Goal: Task Accomplishment & Management: Use online tool/utility

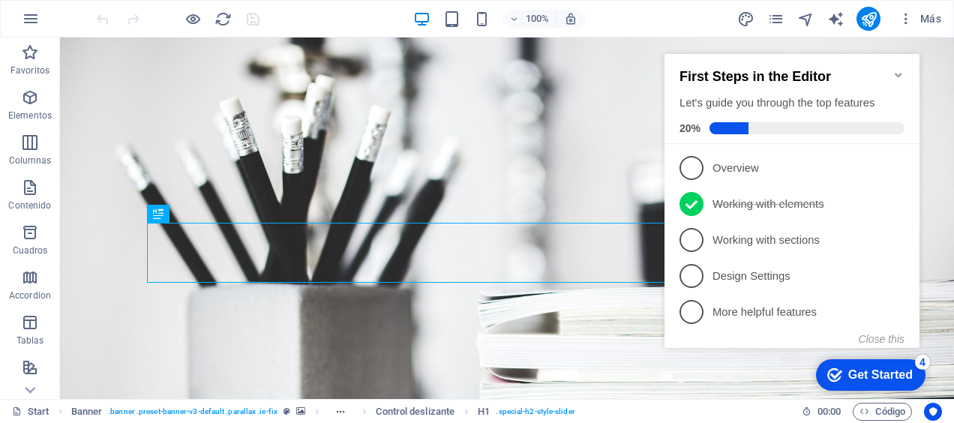
click at [898, 61] on div "First Steps in the Editor Let's guide you through the top features 20%" at bounding box center [791, 99] width 255 height 90
click at [897, 69] on icon "Minimize checklist" at bounding box center [898, 75] width 12 height 12
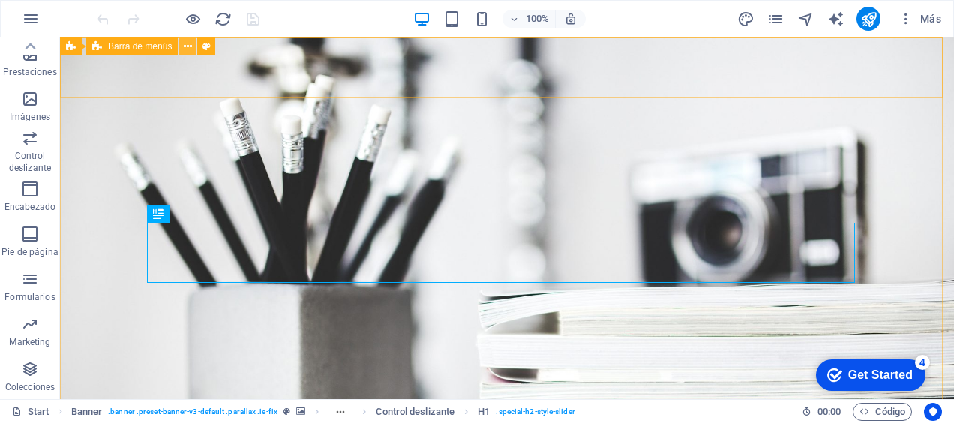
click at [190, 48] on icon at bounding box center [188, 47] width 8 height 16
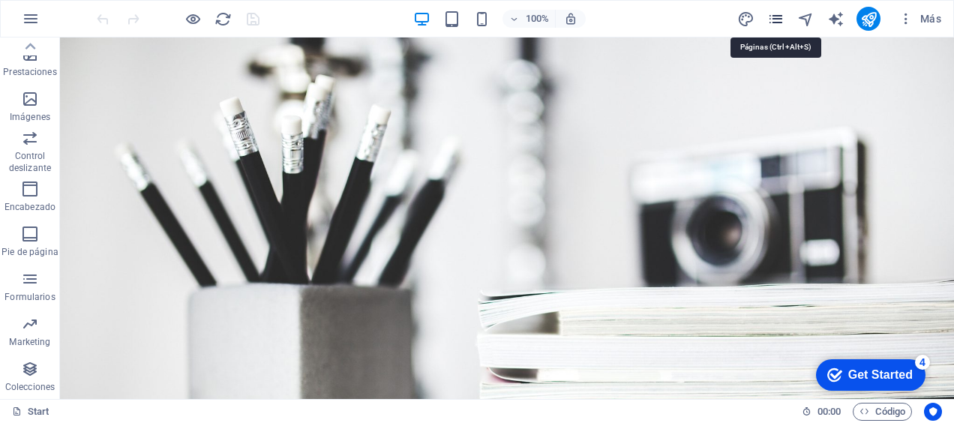
click at [774, 22] on icon "pages" at bounding box center [775, 18] width 17 height 17
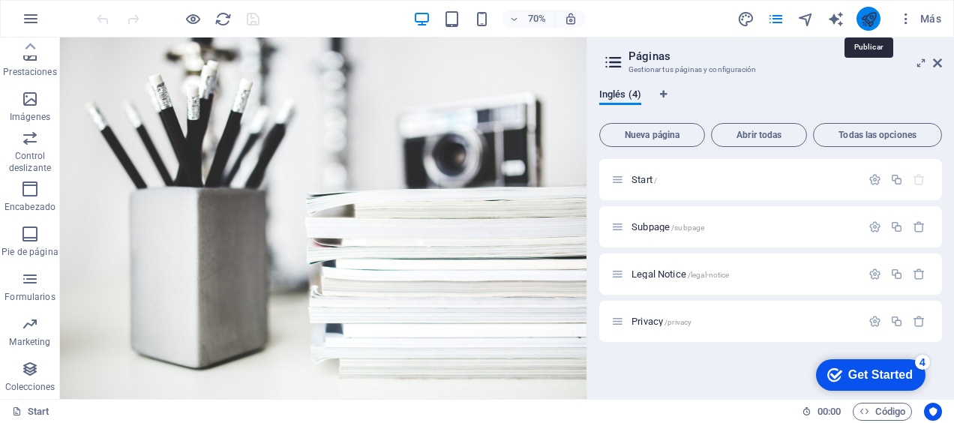
click at [870, 16] on icon "publish" at bounding box center [868, 18] width 17 height 17
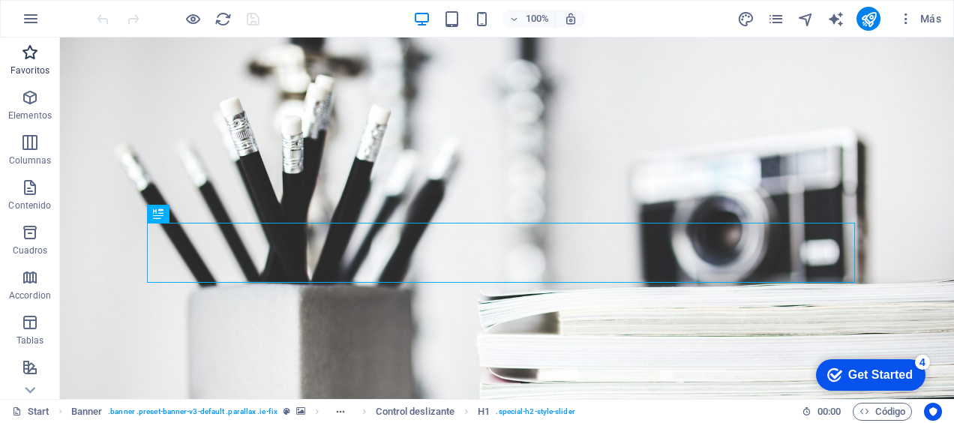
click at [42, 67] on p "Favoritos" at bounding box center [29, 70] width 39 height 12
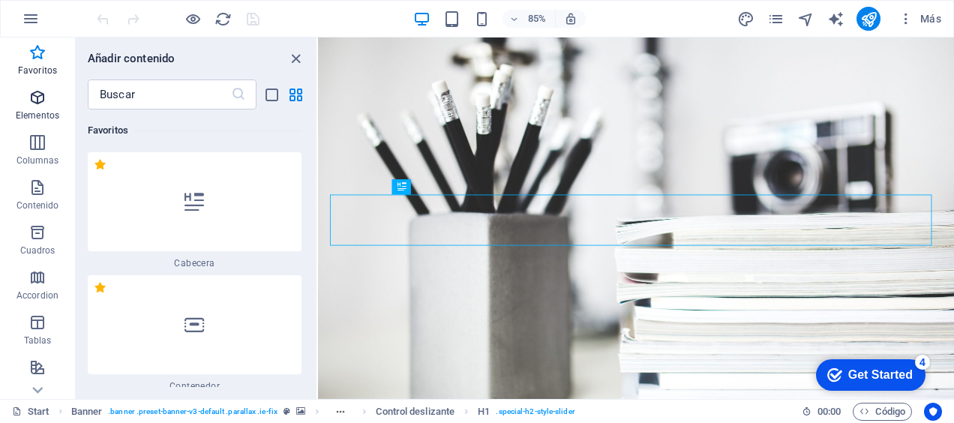
click at [39, 124] on button "Elementos" at bounding box center [37, 104] width 75 height 45
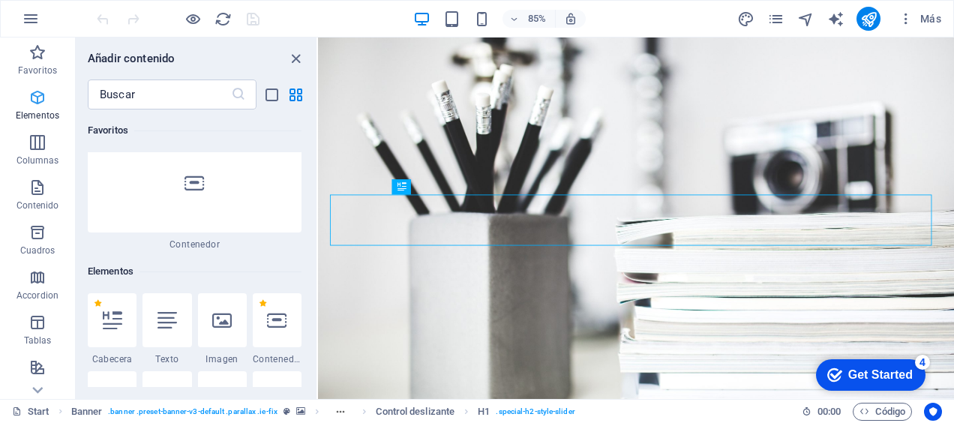
scroll to position [283, 0]
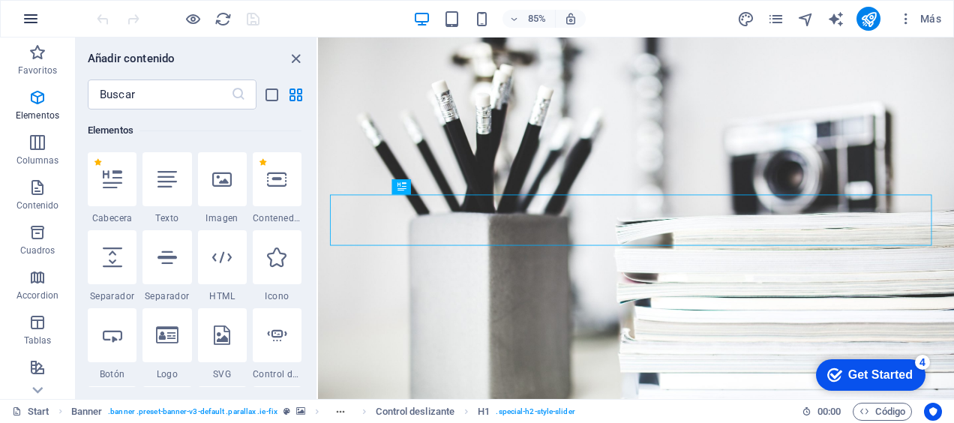
click at [35, 14] on icon "button" at bounding box center [31, 19] width 18 height 18
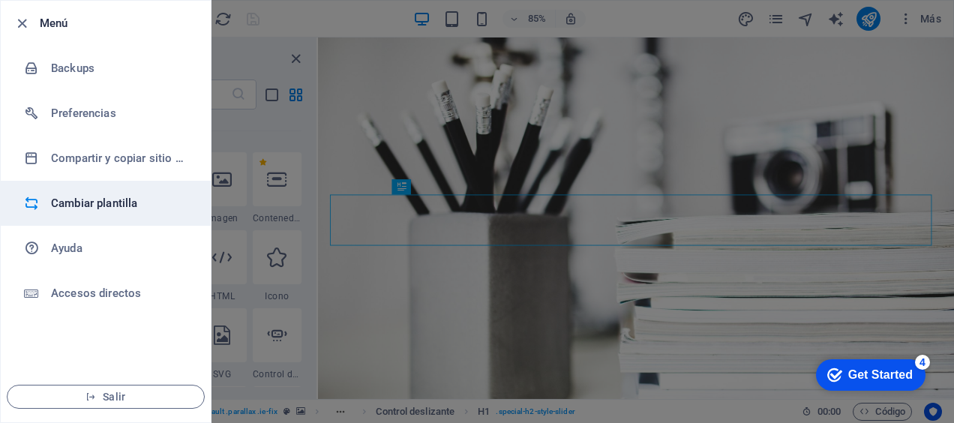
click at [108, 204] on h6 "Cambiar plantilla" at bounding box center [120, 203] width 139 height 18
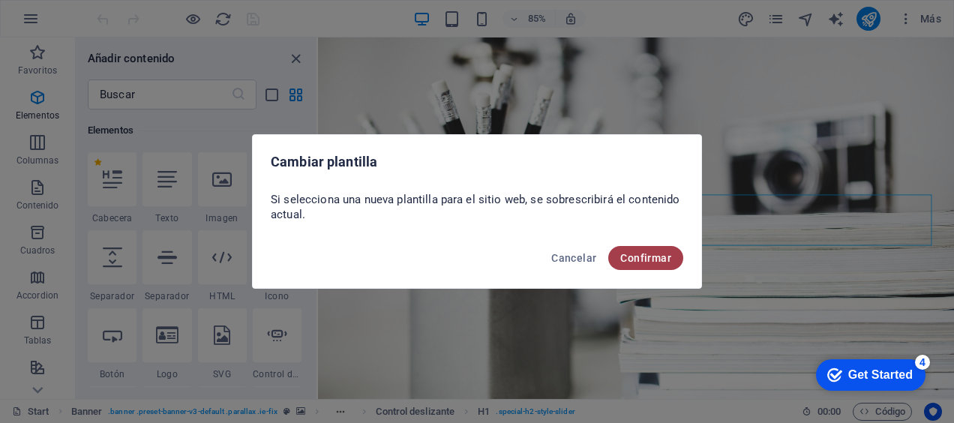
click at [634, 259] on span "Confirmar" at bounding box center [645, 258] width 51 height 12
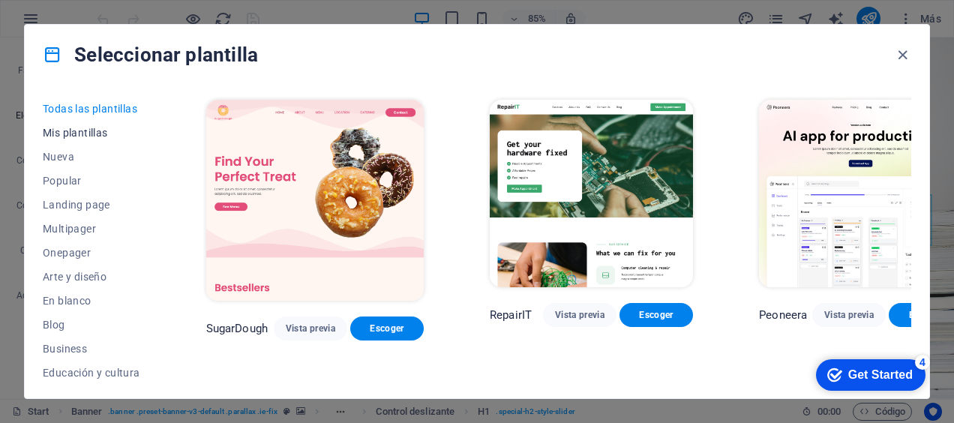
click at [88, 136] on span "Mis plantillas" at bounding box center [91, 133] width 97 height 12
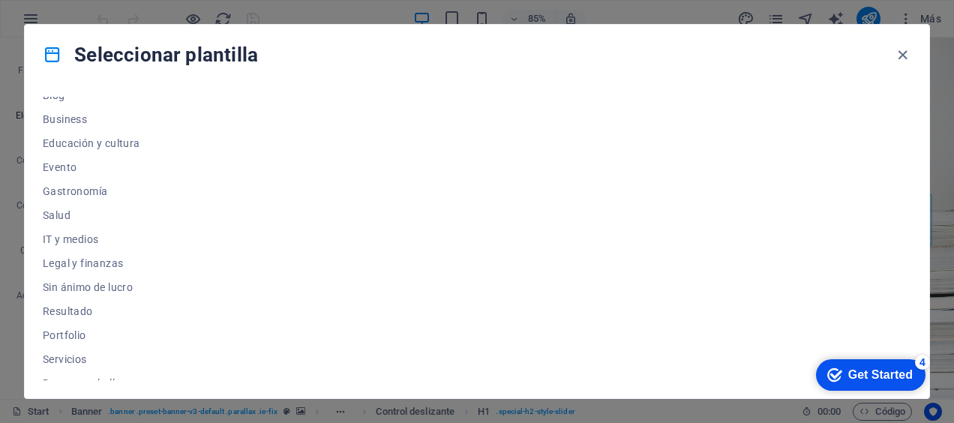
scroll to position [230, 0]
click at [71, 209] on span "Salud" at bounding box center [91, 214] width 97 height 12
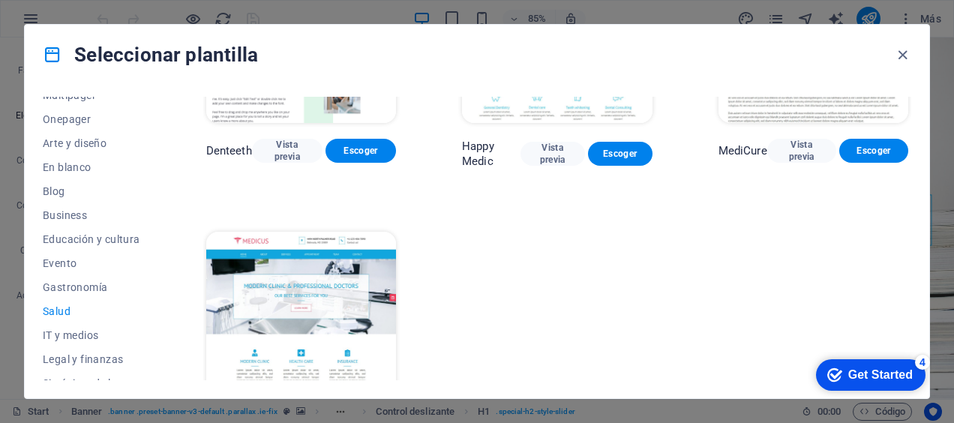
scroll to position [496, 0]
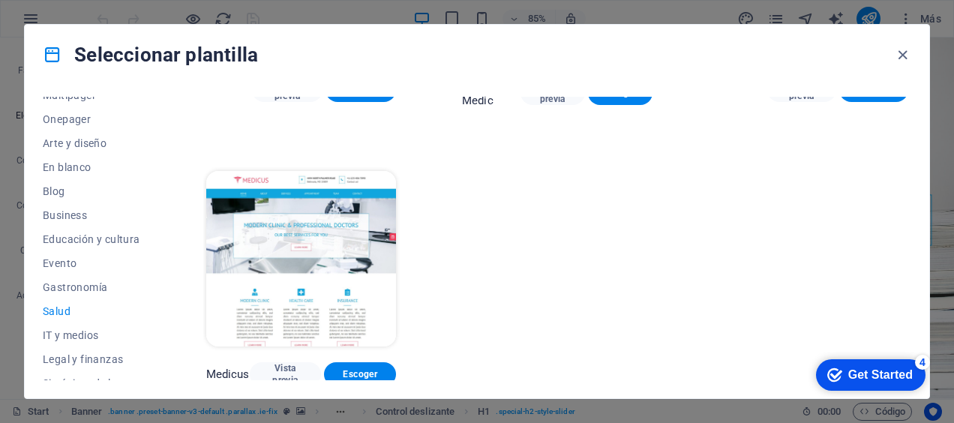
click at [306, 235] on img at bounding box center [301, 258] width 190 height 175
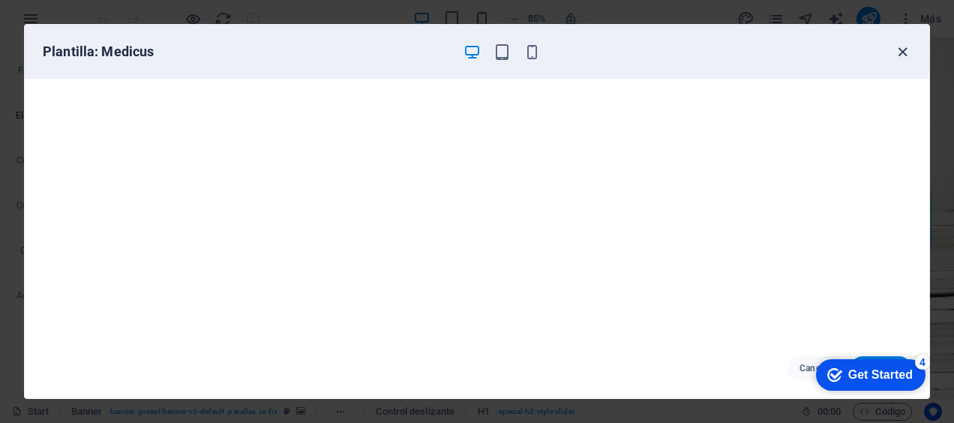
click at [902, 52] on icon "button" at bounding box center [902, 51] width 17 height 17
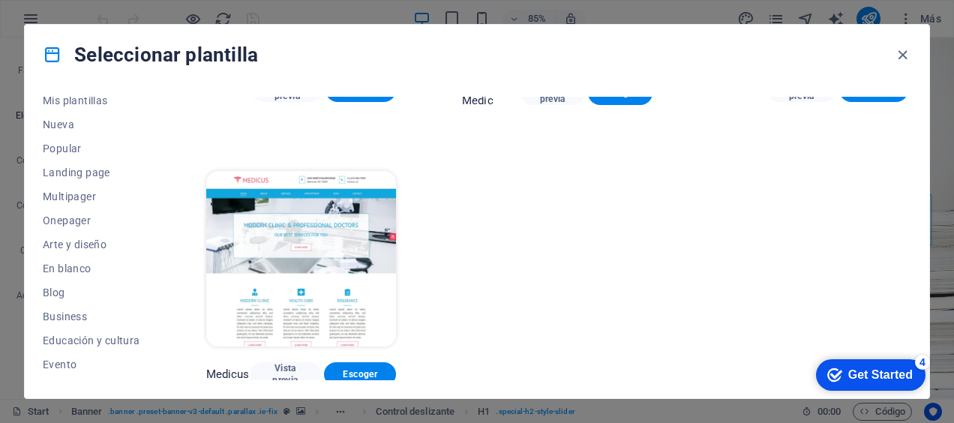
scroll to position [0, 0]
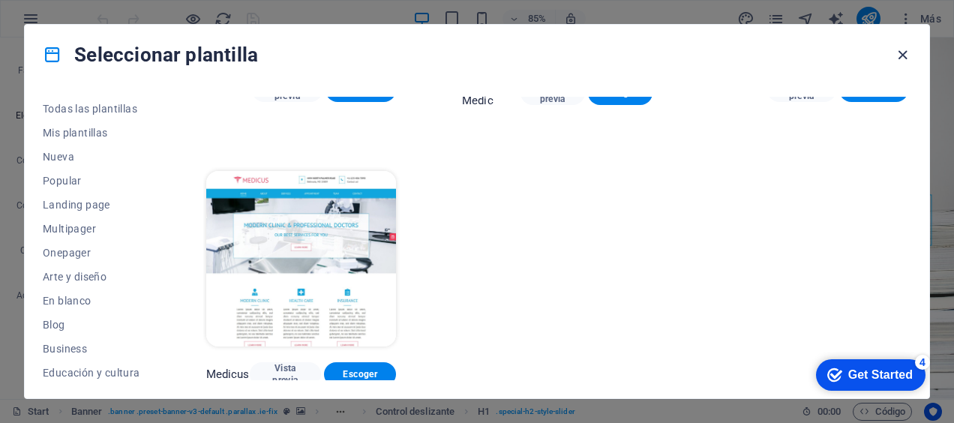
click at [909, 54] on icon "button" at bounding box center [902, 54] width 17 height 17
